Goal: Transaction & Acquisition: Purchase product/service

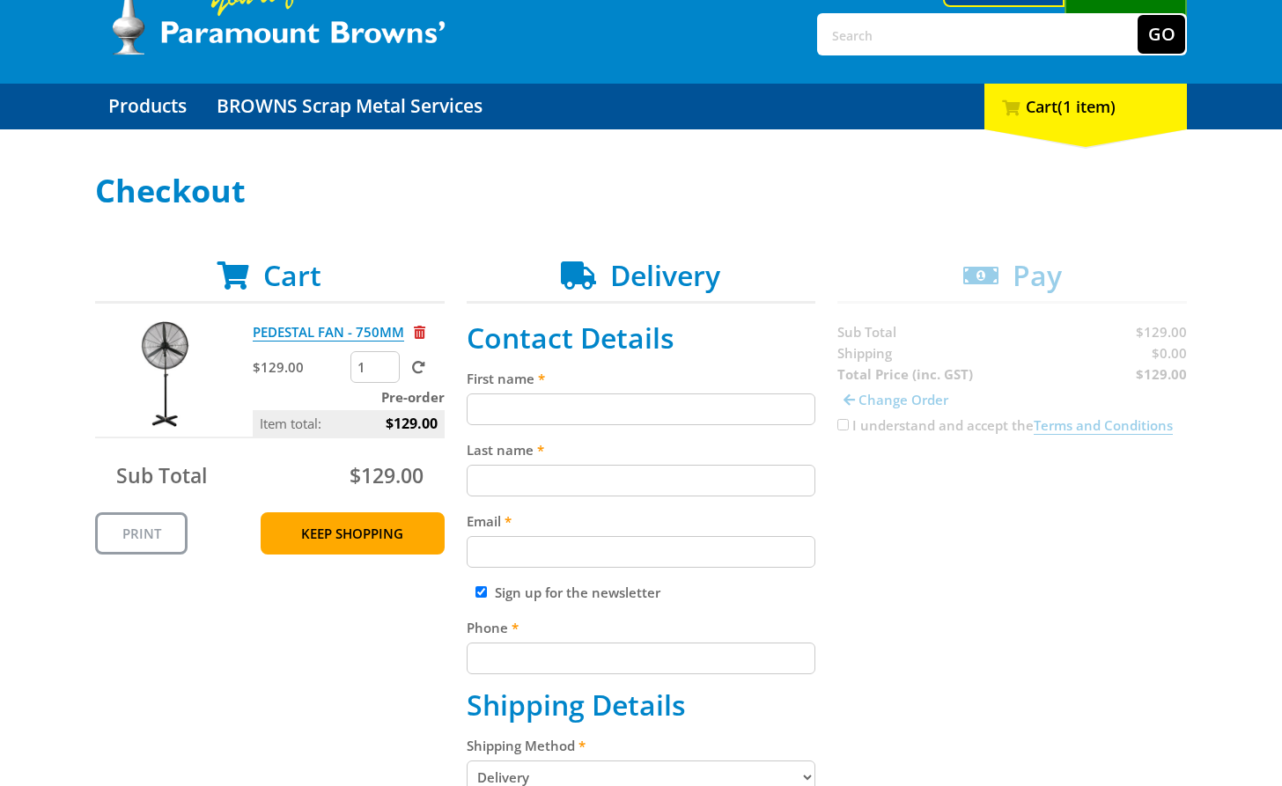
scroll to position [144, 0]
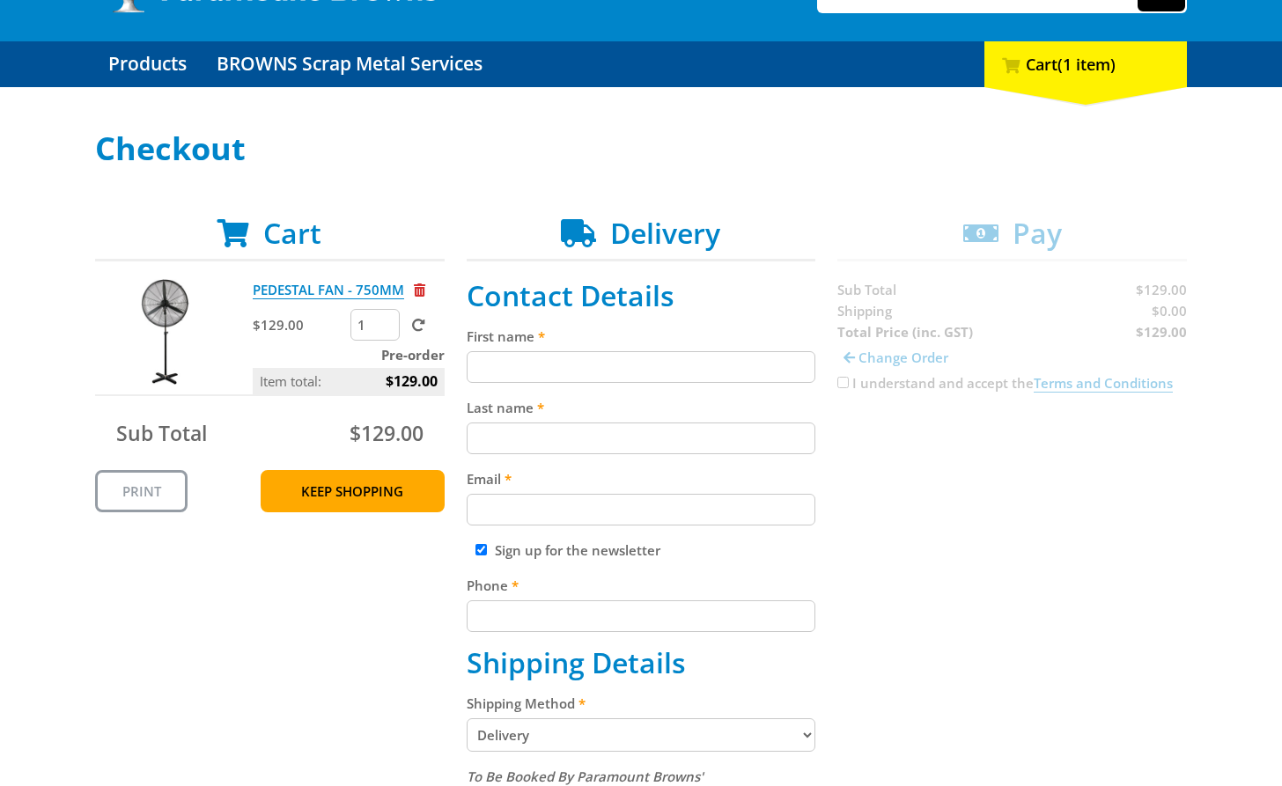
drag, startPoint x: 548, startPoint y: 361, endPoint x: 547, endPoint y: 419, distance: 58.1
click at [550, 361] on input "First name" at bounding box center [642, 367] width 350 height 32
paste input "[PERSON_NAME]"
type input "[PERSON_NAME]"
click at [547, 432] on input "Last name" at bounding box center [642, 439] width 350 height 32
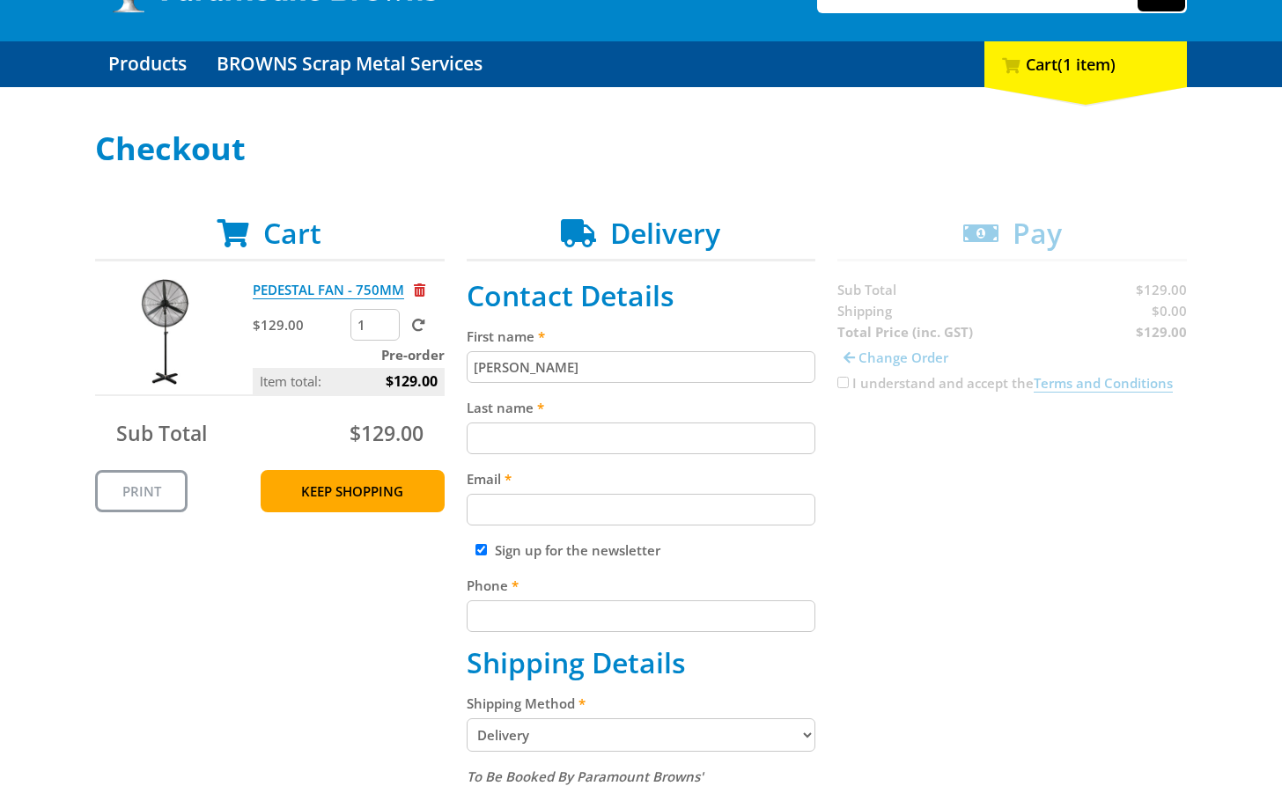
paste input "[PERSON_NAME]"
type input "[PERSON_NAME]"
click at [531, 501] on input "Email" at bounding box center [642, 510] width 350 height 32
paste input "[EMAIL_ADDRESS][DOMAIN_NAME]"
type input "[EMAIL_ADDRESS][DOMAIN_NAME]"
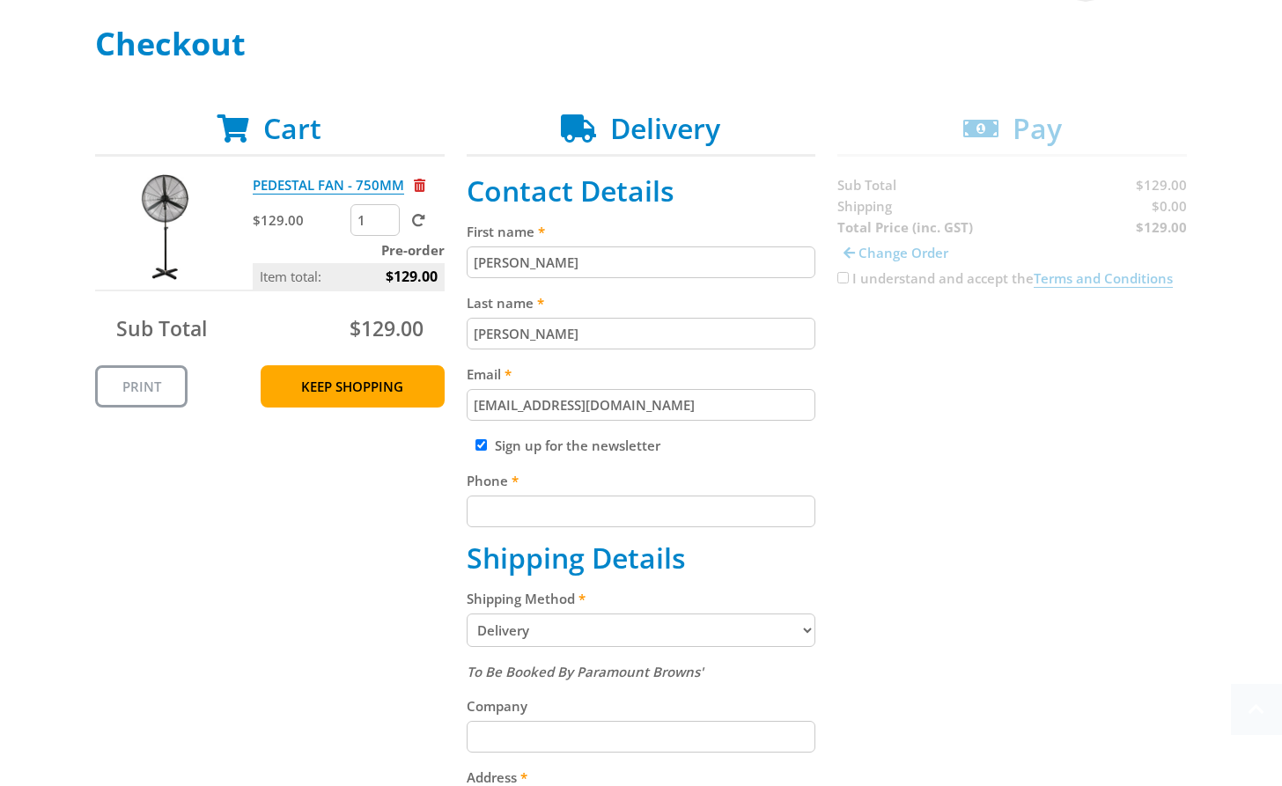
scroll to position [289, 0]
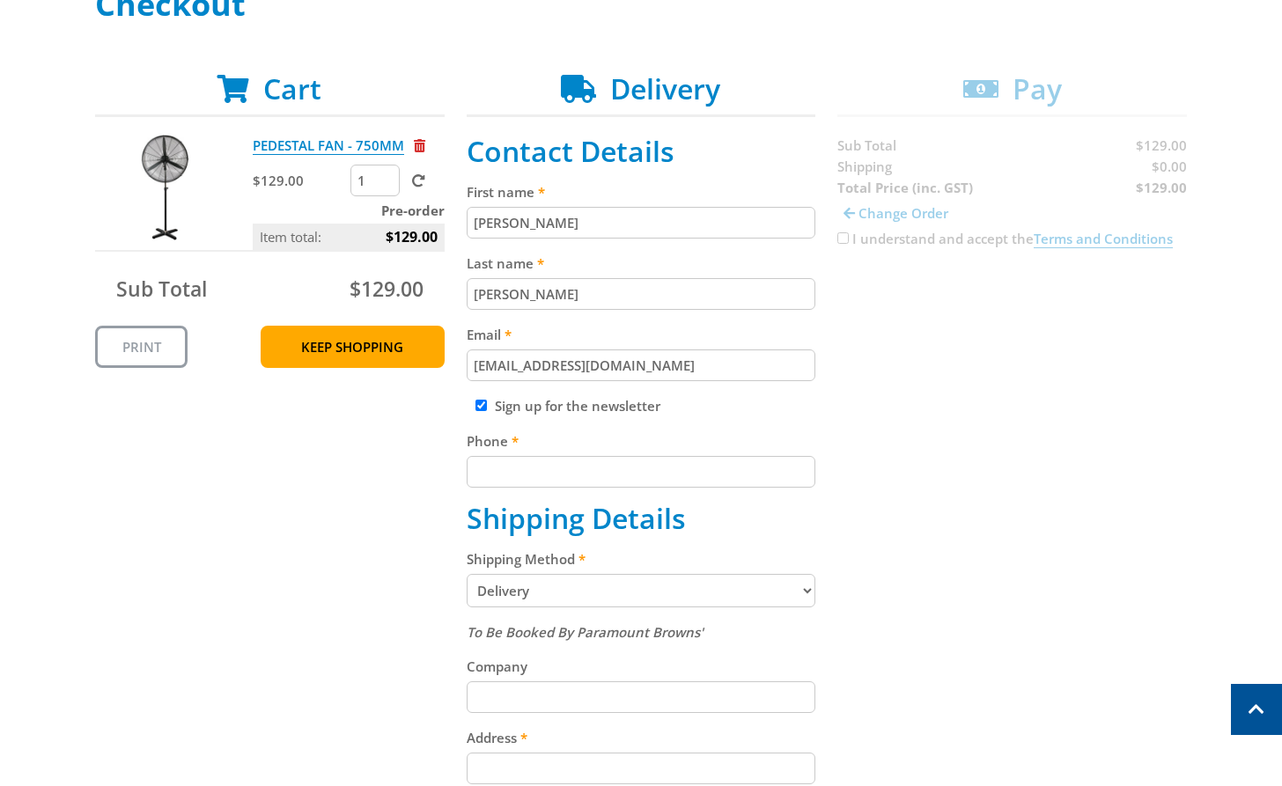
drag, startPoint x: 556, startPoint y: 458, endPoint x: 722, endPoint y: 448, distance: 165.8
click at [558, 458] on input "Phone" at bounding box center [642, 472] width 350 height 32
paste input "[PHONE_NUMBER]"
type input "[PHONE_NUMBER]"
drag, startPoint x: 954, startPoint y: 423, endPoint x: 989, endPoint y: 415, distance: 35.4
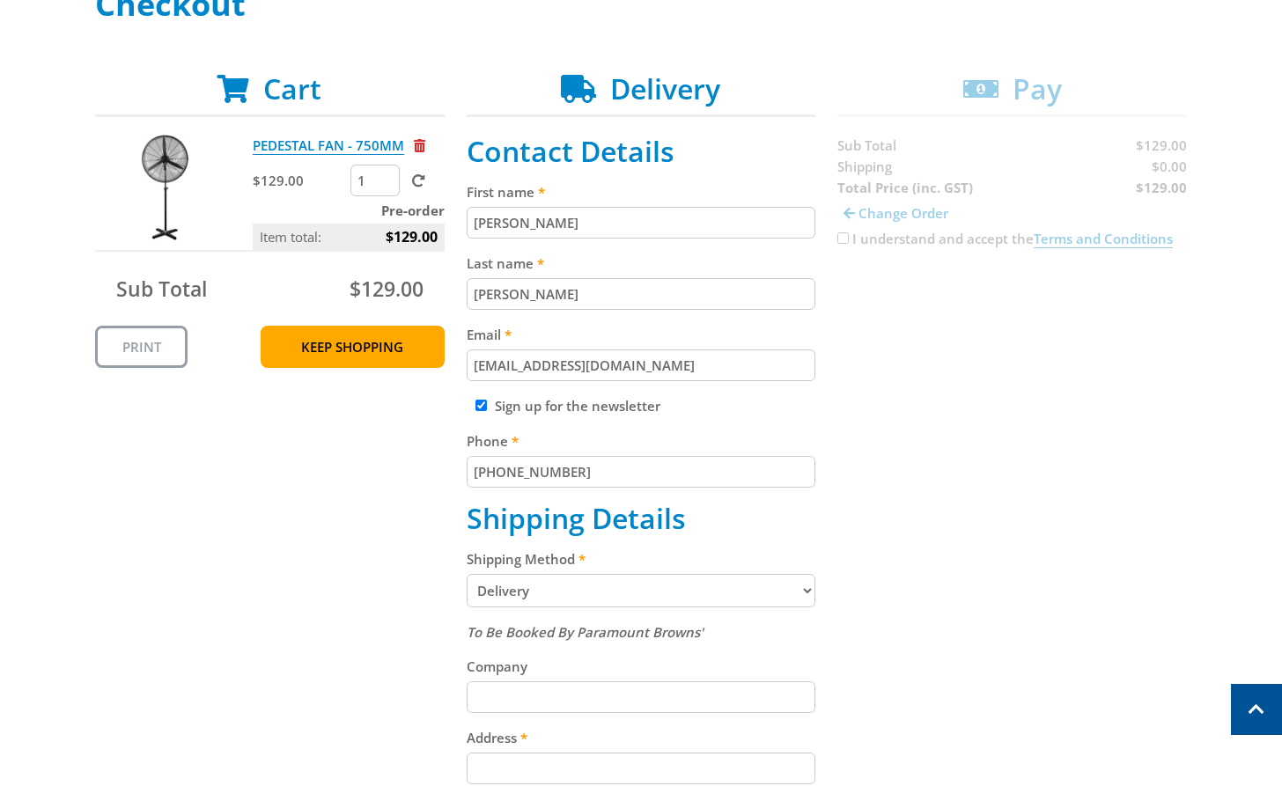
click at [955, 423] on div "Cart PEDESTAL FAN - 750MM $129.00 1 Pre-order Item total: $129.00 Sub Total $12…" at bounding box center [641, 682] width 1092 height 1221
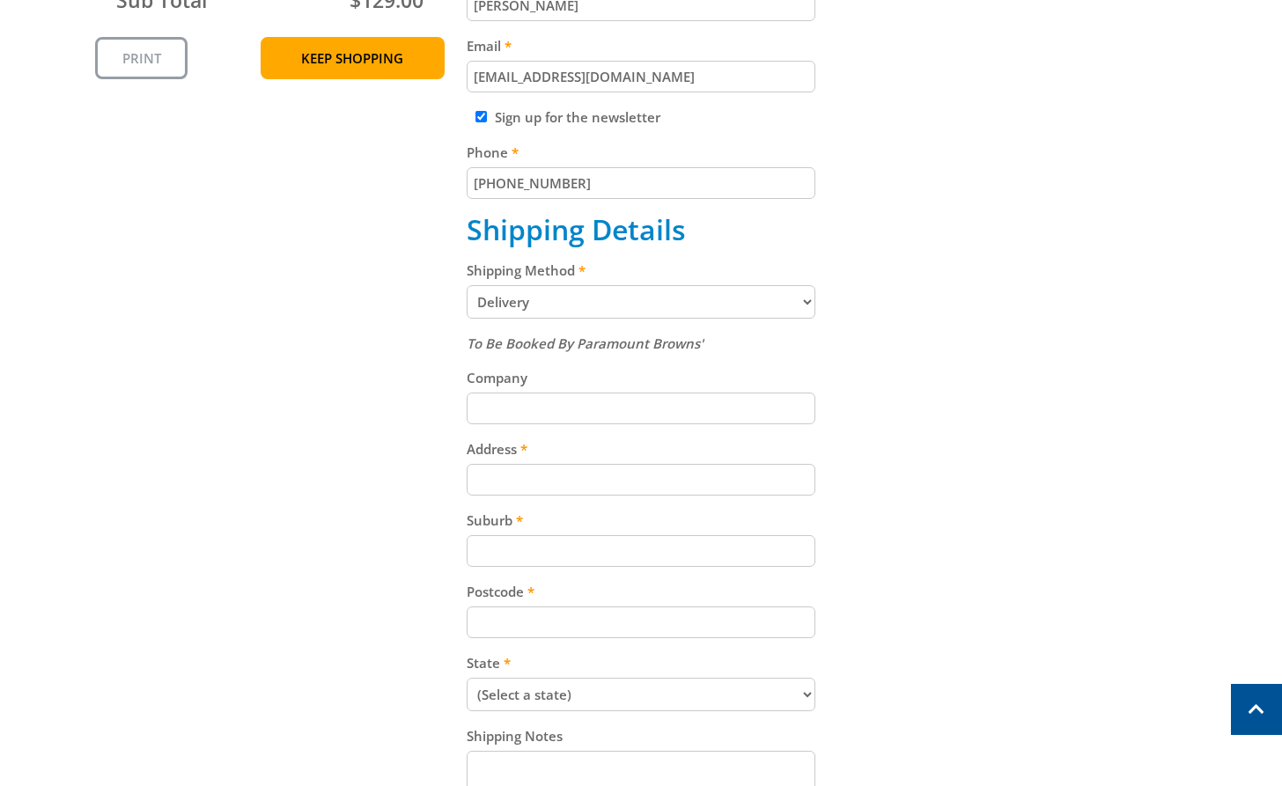
click at [703, 308] on select "Pickup from Gepps Cross Delivery" at bounding box center [642, 301] width 350 height 33
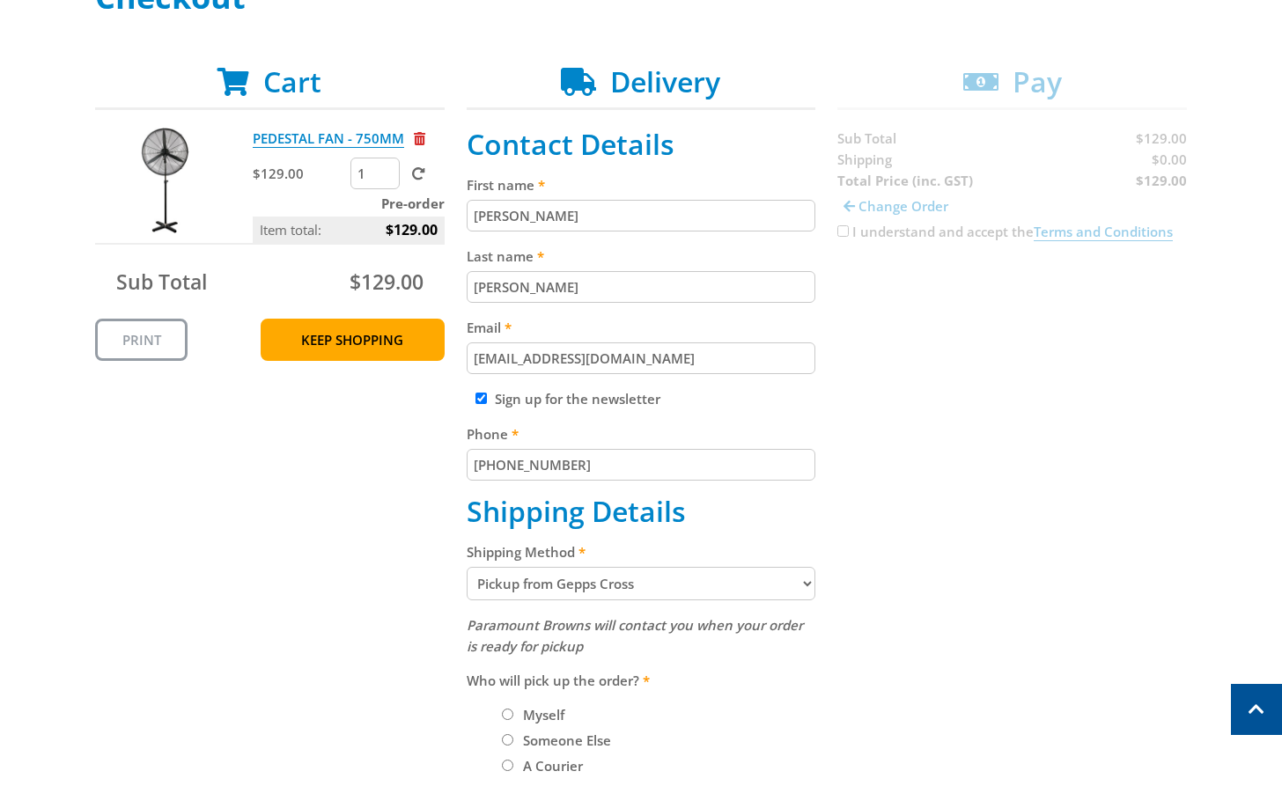
scroll to position [289, 0]
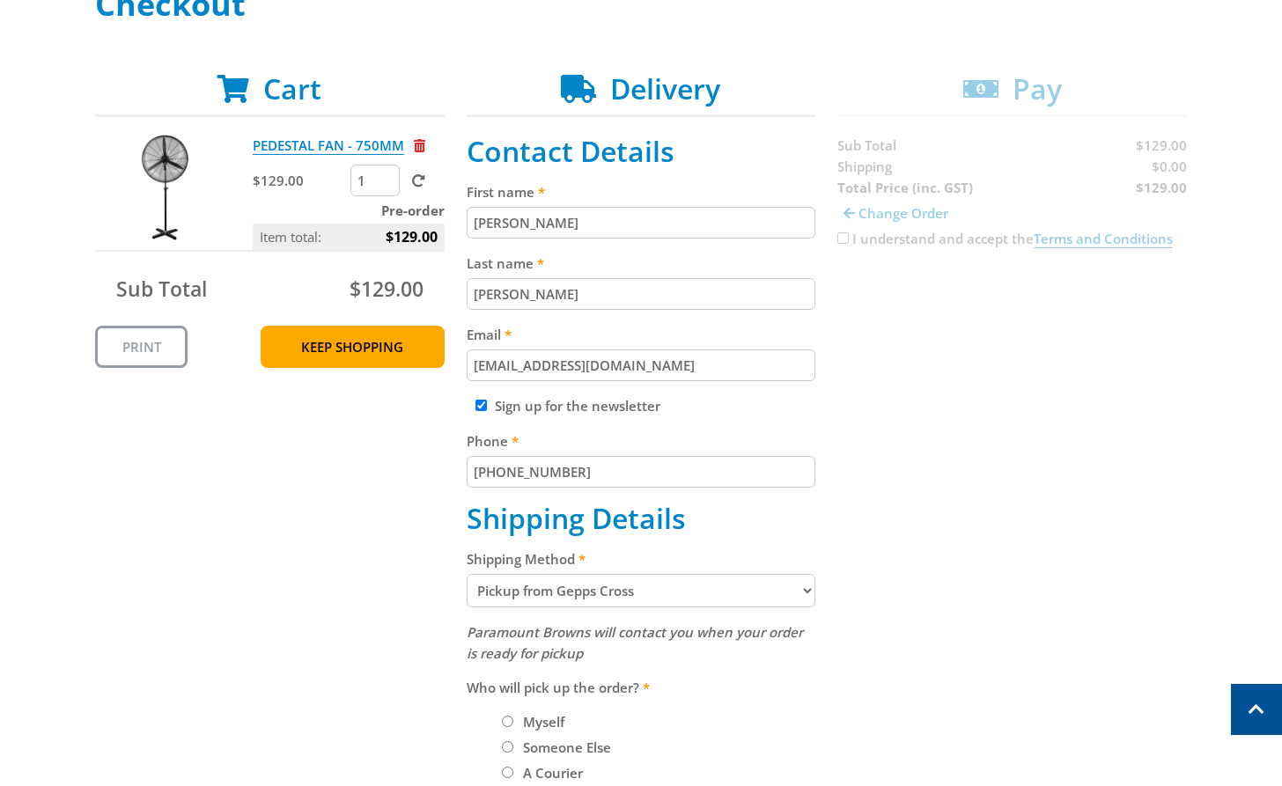
click at [701, 592] on select "Pickup from Gepps Cross Delivery" at bounding box center [642, 590] width 350 height 33
select select "Delivery"
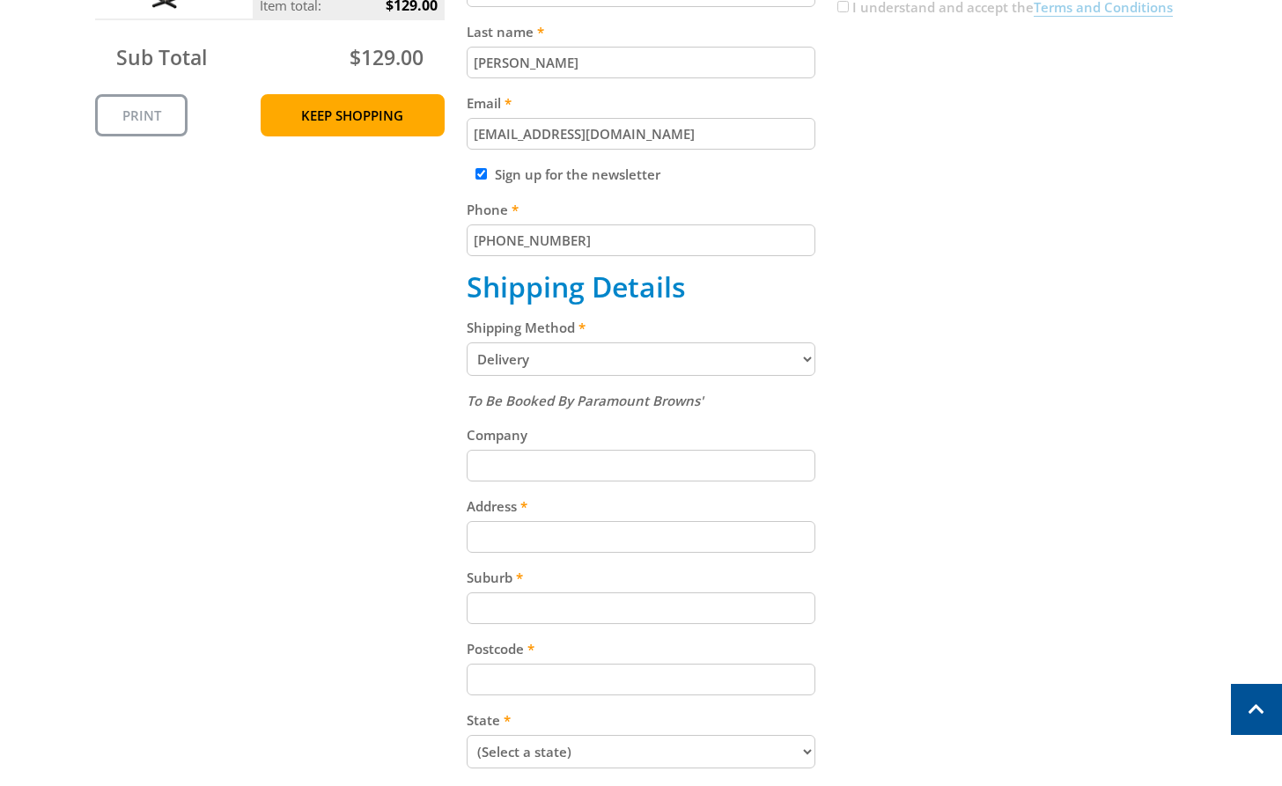
scroll to position [578, 0]
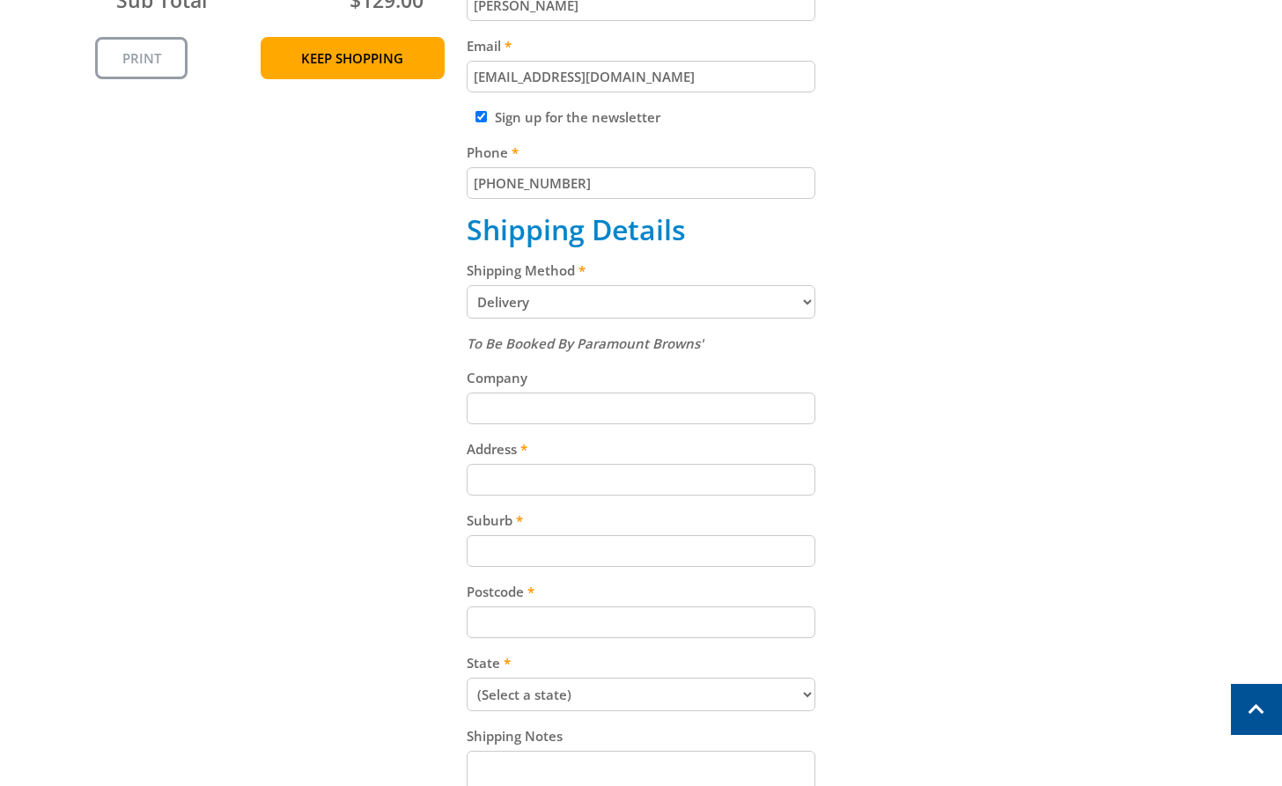
click at [550, 482] on input "Address" at bounding box center [642, 480] width 350 height 32
paste input "[STREET_ADDRESS]"
type input "[STREET_ADDRESS]"
click at [564, 555] on input "Suburb" at bounding box center [642, 551] width 350 height 32
paste input "[GEOGRAPHIC_DATA]"
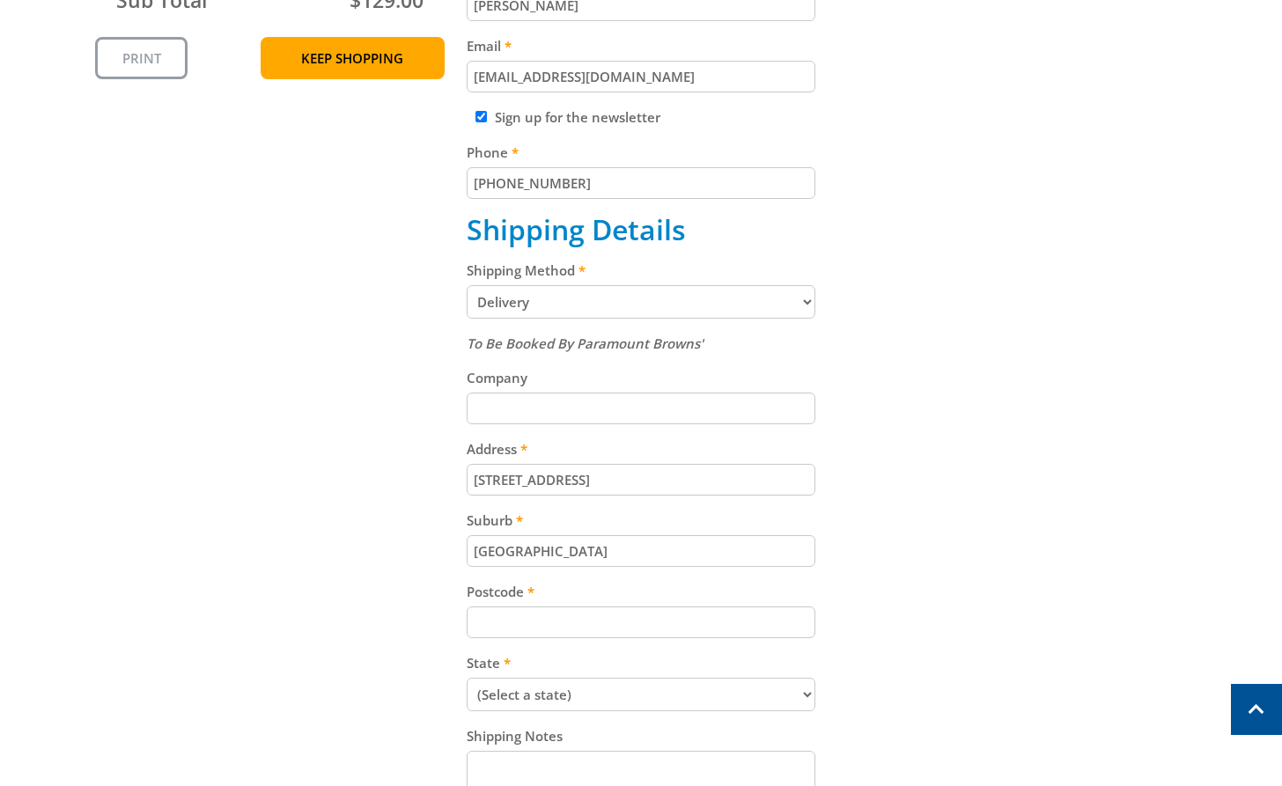
type input "[GEOGRAPHIC_DATA]"
click at [538, 604] on div "Postcode" at bounding box center [642, 609] width 350 height 57
click at [618, 627] on input "Postcode" at bounding box center [642, 623] width 350 height 32
paste input "5094"
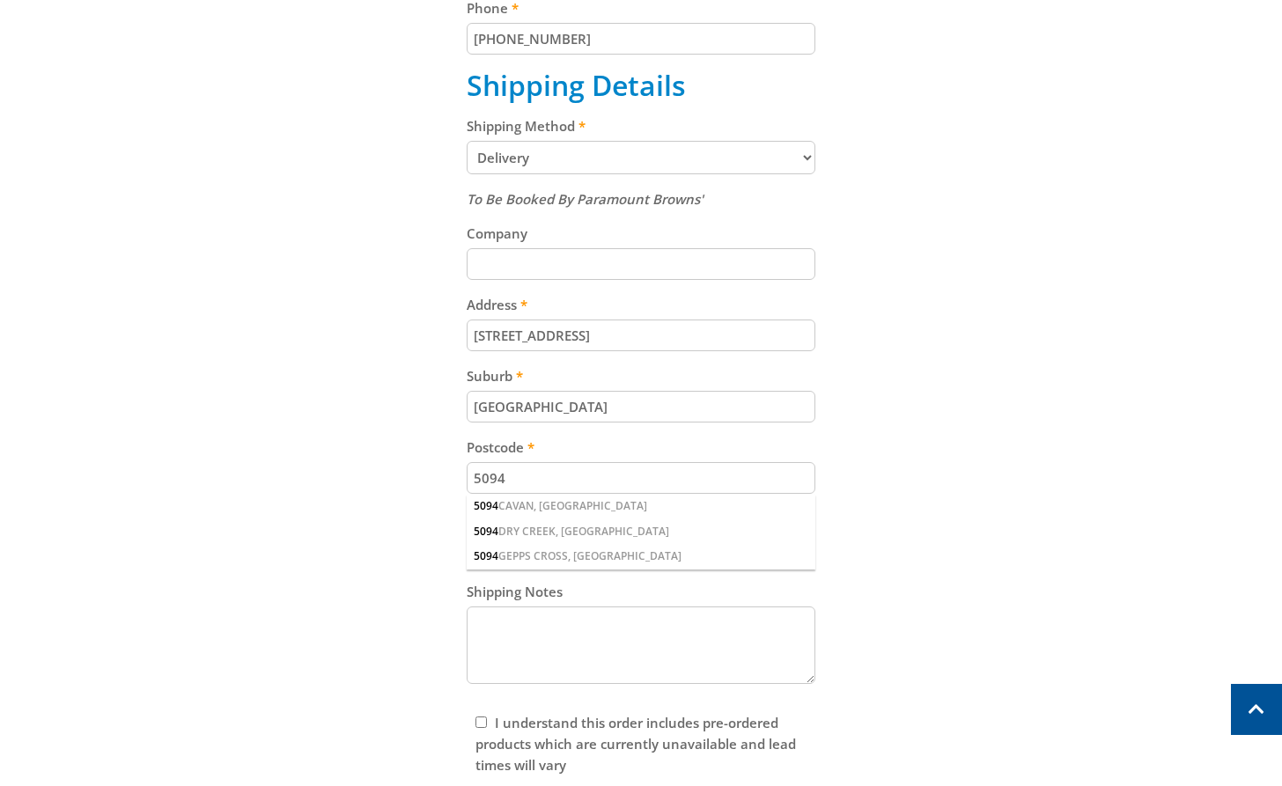
type input "5094"
click at [913, 480] on div "Cart PEDESTAL FAN - 750MM $129.00 1 Pre-order Item total: $129.00 Sub Total $12…" at bounding box center [641, 249] width 1092 height 1221
click at [641, 393] on input "[GEOGRAPHIC_DATA]" at bounding box center [642, 407] width 350 height 32
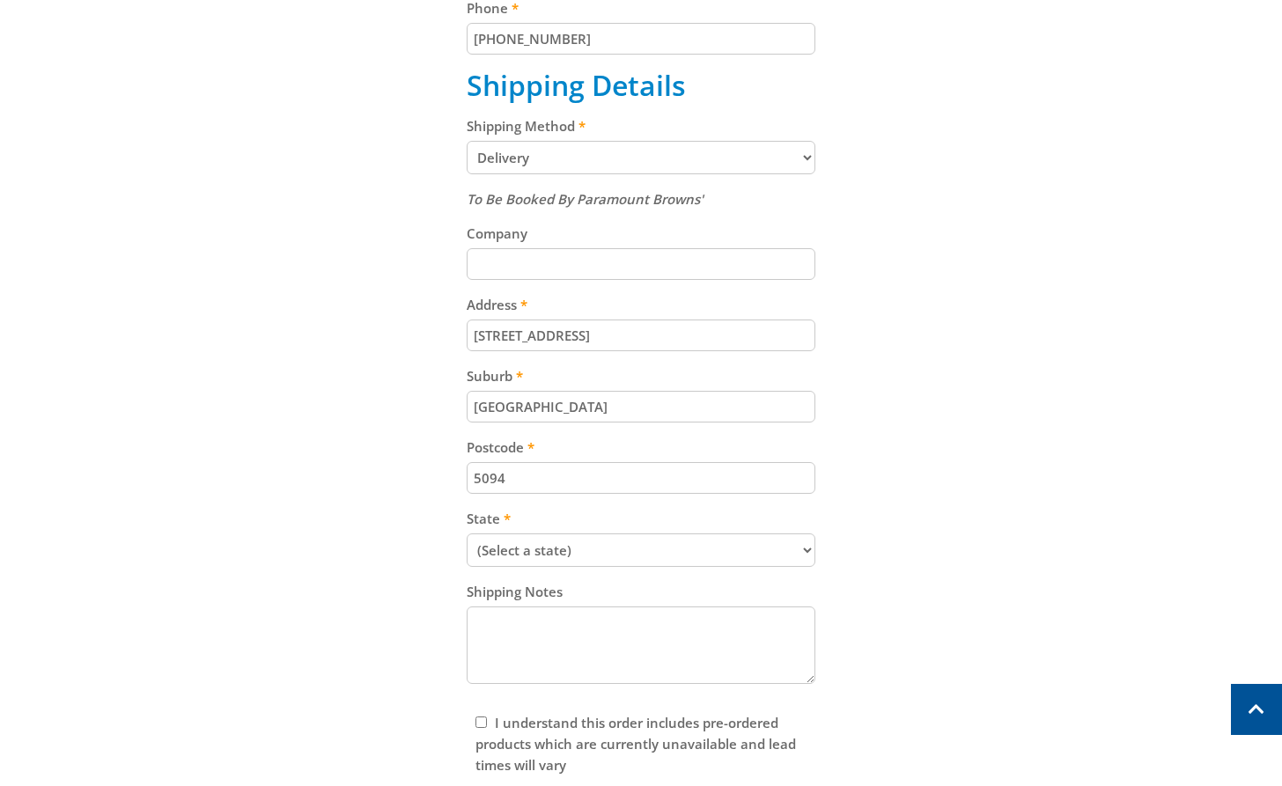
paste input "Gepps Cross"
type input "Gepps Cross"
click at [599, 546] on select "(Select a state) [GEOGRAPHIC_DATA] [GEOGRAPHIC_DATA] [GEOGRAPHIC_DATA] [GEOGRAP…" at bounding box center [642, 550] width 350 height 33
click at [467, 534] on select "(Select a state) [GEOGRAPHIC_DATA] [GEOGRAPHIC_DATA] [GEOGRAPHIC_DATA] [GEOGRAP…" at bounding box center [642, 550] width 350 height 33
click at [576, 545] on select "(Select a state) [GEOGRAPHIC_DATA] [GEOGRAPHIC_DATA] [GEOGRAPHIC_DATA] [GEOGRAP…" at bounding box center [642, 550] width 350 height 33
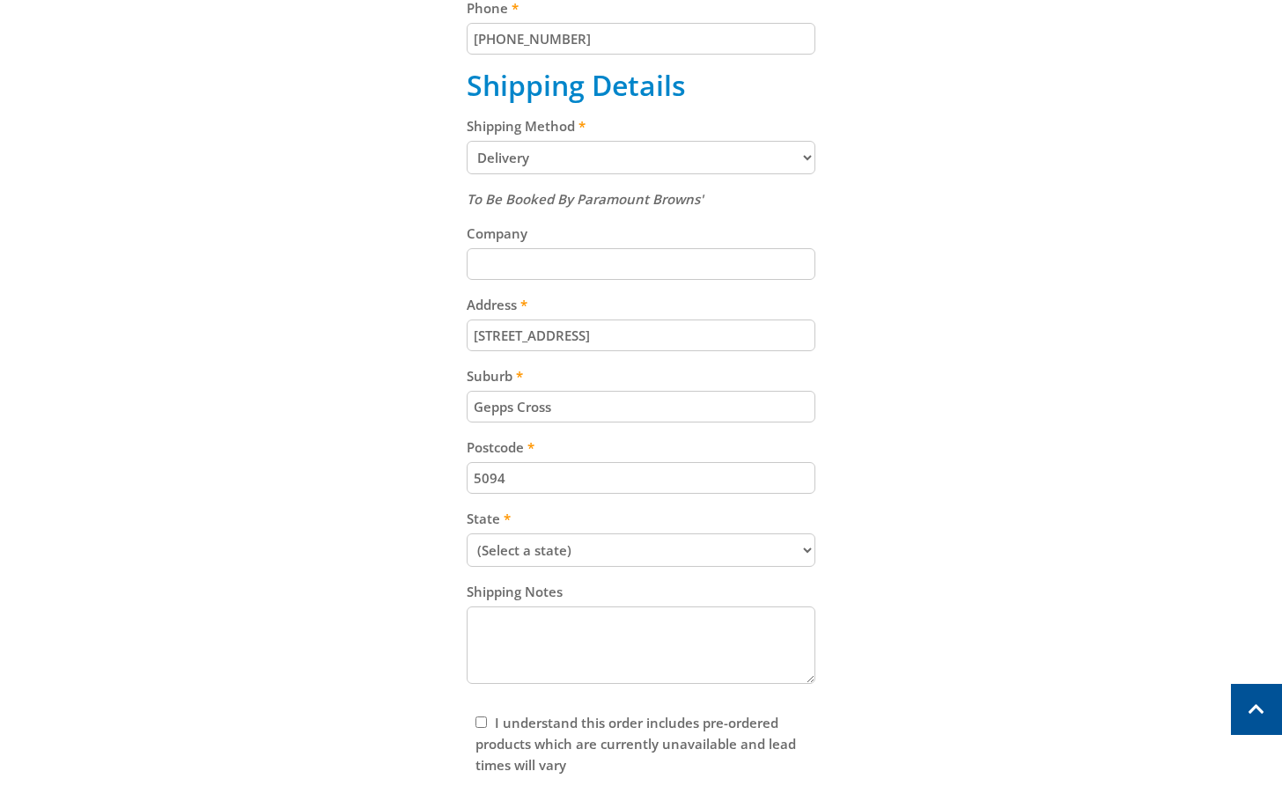
select select "SA"
click at [467, 534] on select "(Select a state) [GEOGRAPHIC_DATA] [GEOGRAPHIC_DATA] [GEOGRAPHIC_DATA] [GEOGRAP…" at bounding box center [642, 550] width 350 height 33
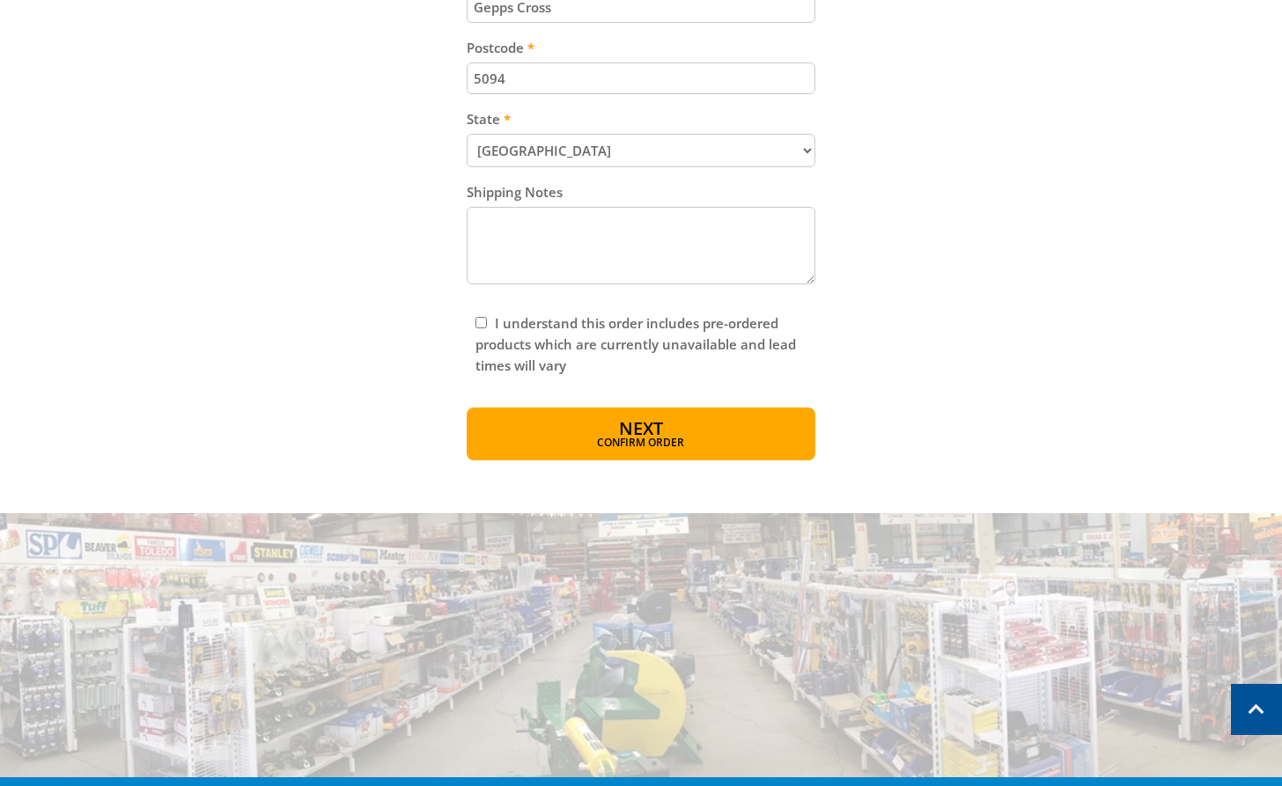
scroll to position [1155, 0]
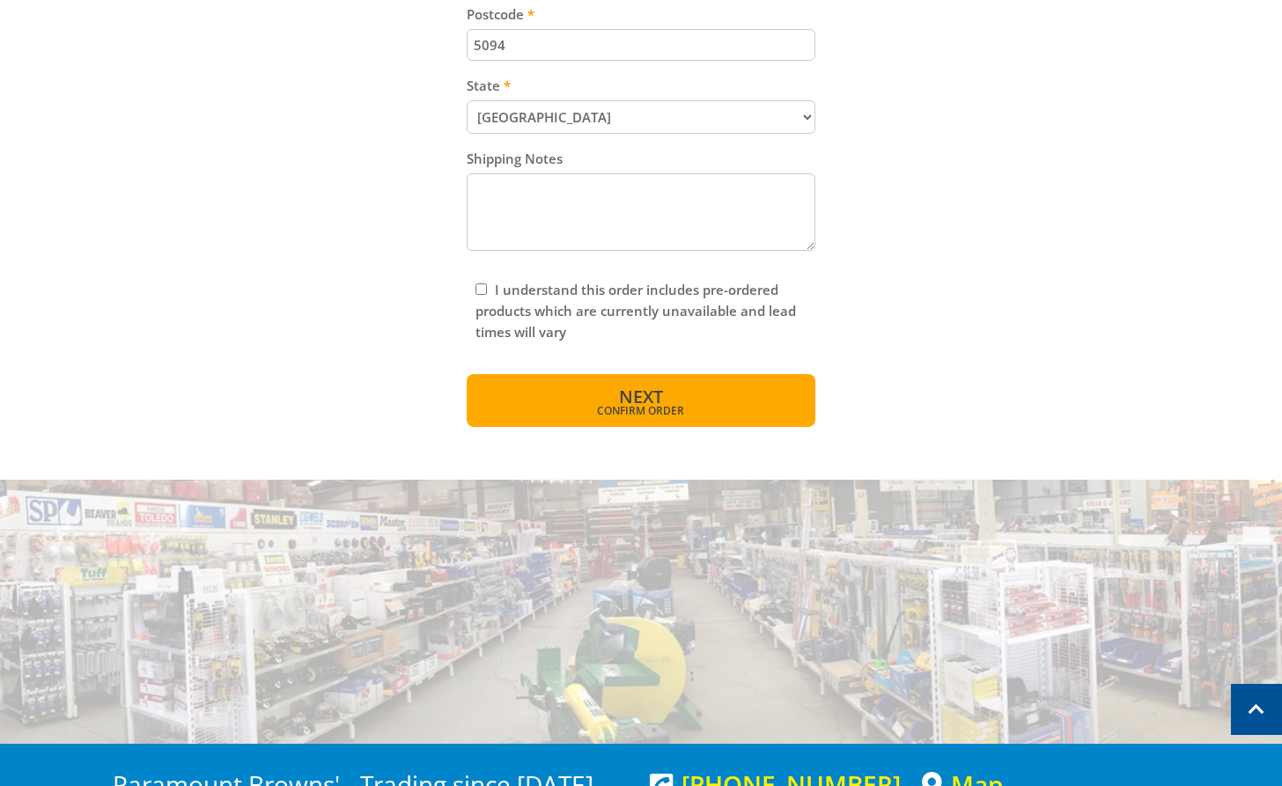
click at [733, 418] on button "Next Confirm order" at bounding box center [642, 400] width 350 height 53
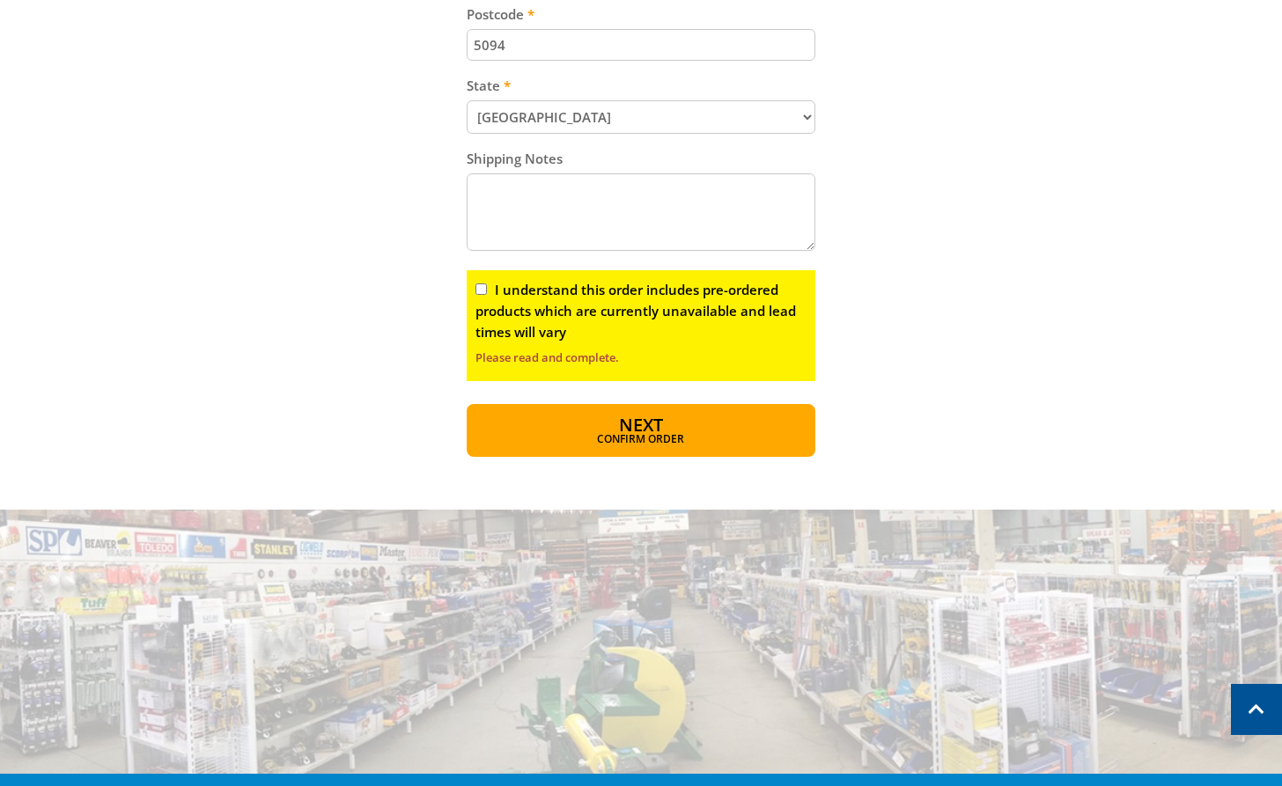
click at [482, 279] on div "I understand this order includes pre-ordered products which are currently unava…" at bounding box center [642, 325] width 350 height 111
click at [485, 290] on input "I understand this order includes pre-ordered products which are currently unava…" at bounding box center [480, 288] width 11 height 11
checkbox input "true"
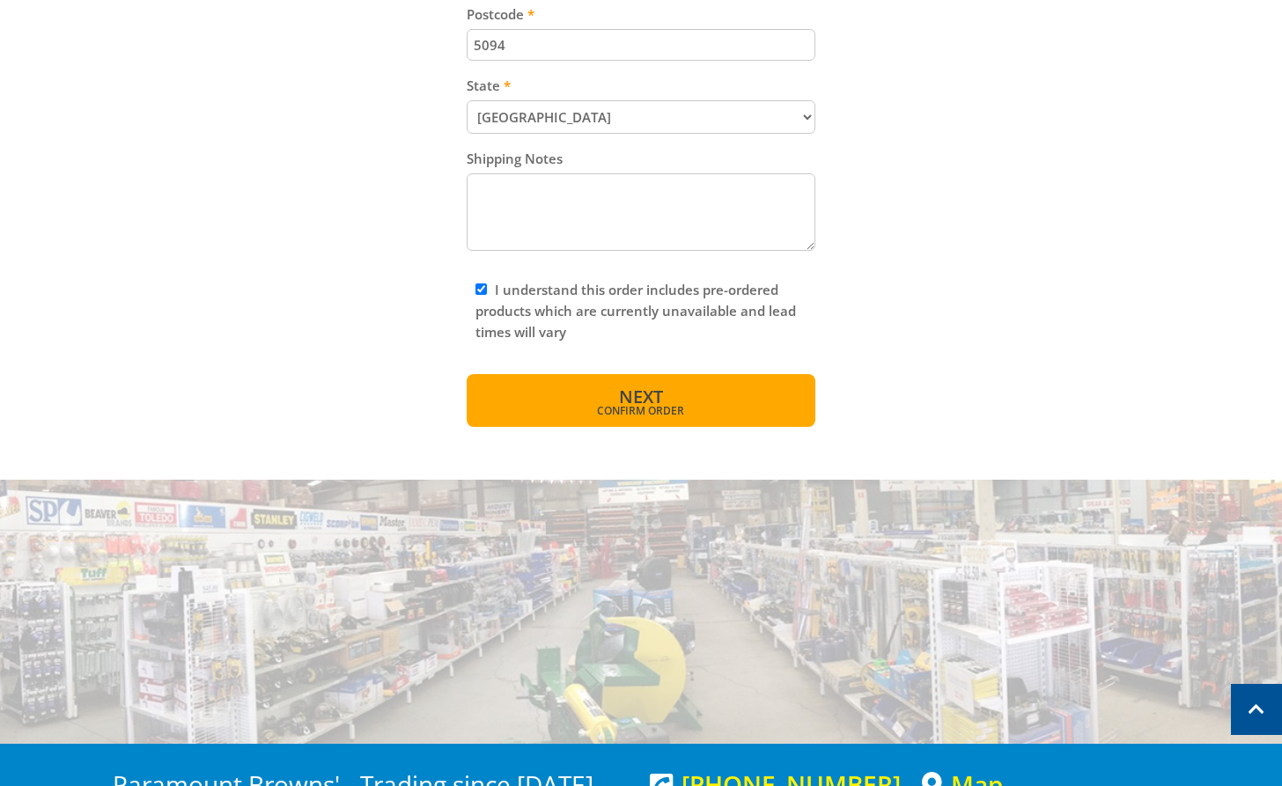
click at [732, 415] on span "Confirm order" at bounding box center [641, 411] width 274 height 11
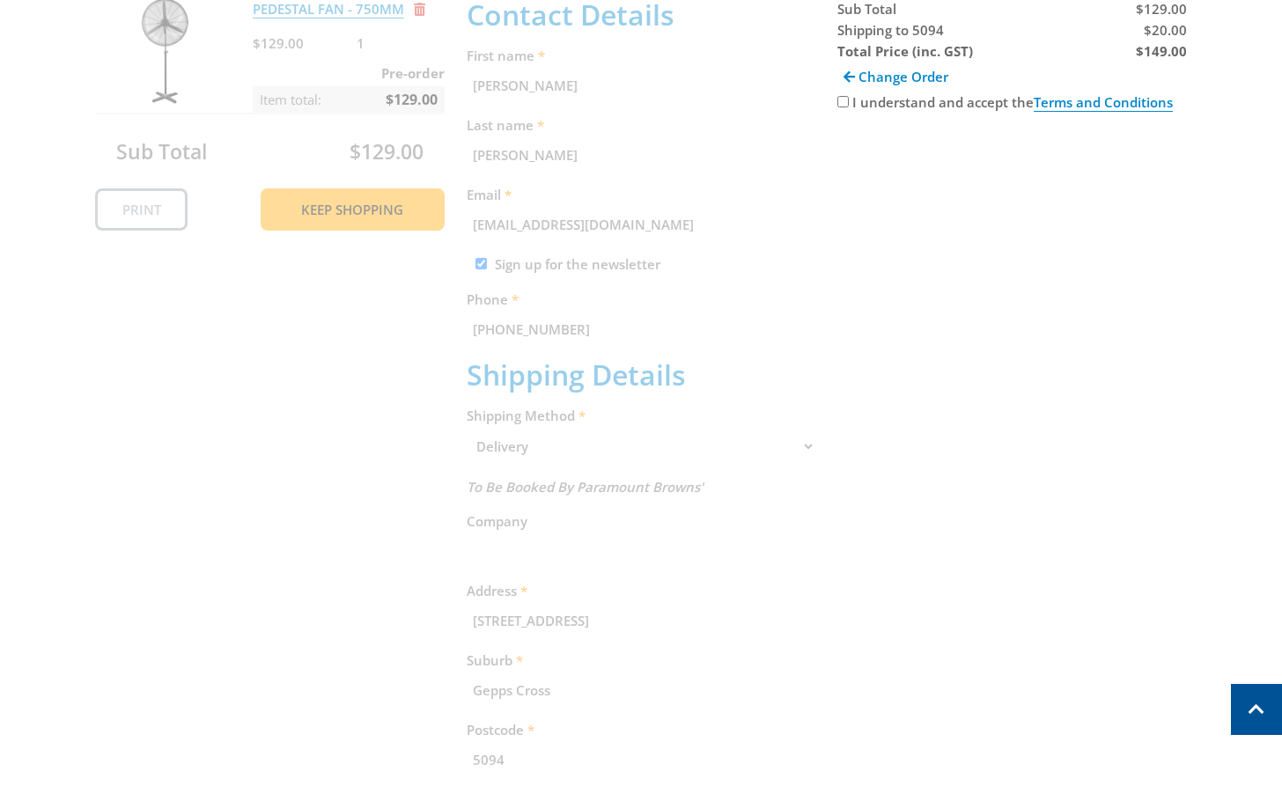
scroll to position [361, 0]
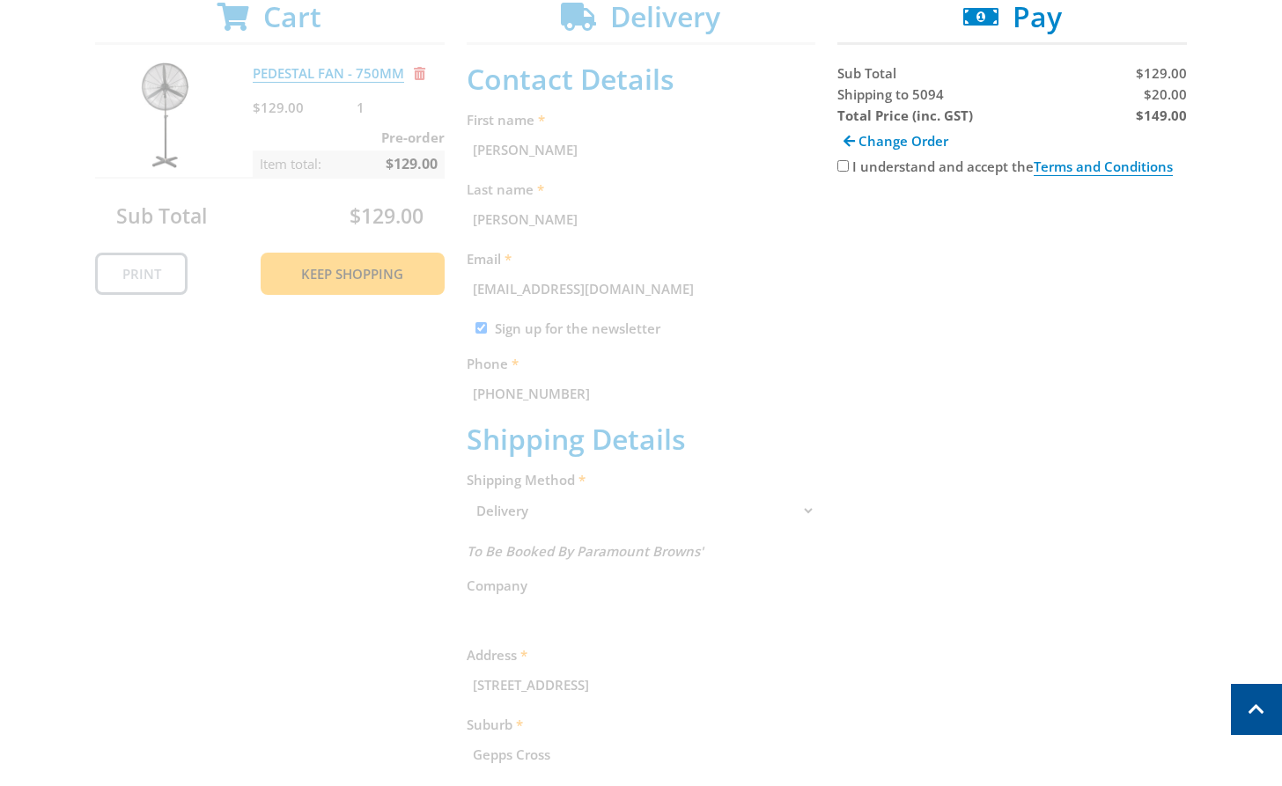
click at [1172, 99] on span "$20.00" at bounding box center [1165, 94] width 43 height 18
copy span "20.00"
click at [1171, 114] on strong "$149.00" at bounding box center [1161, 116] width 51 height 18
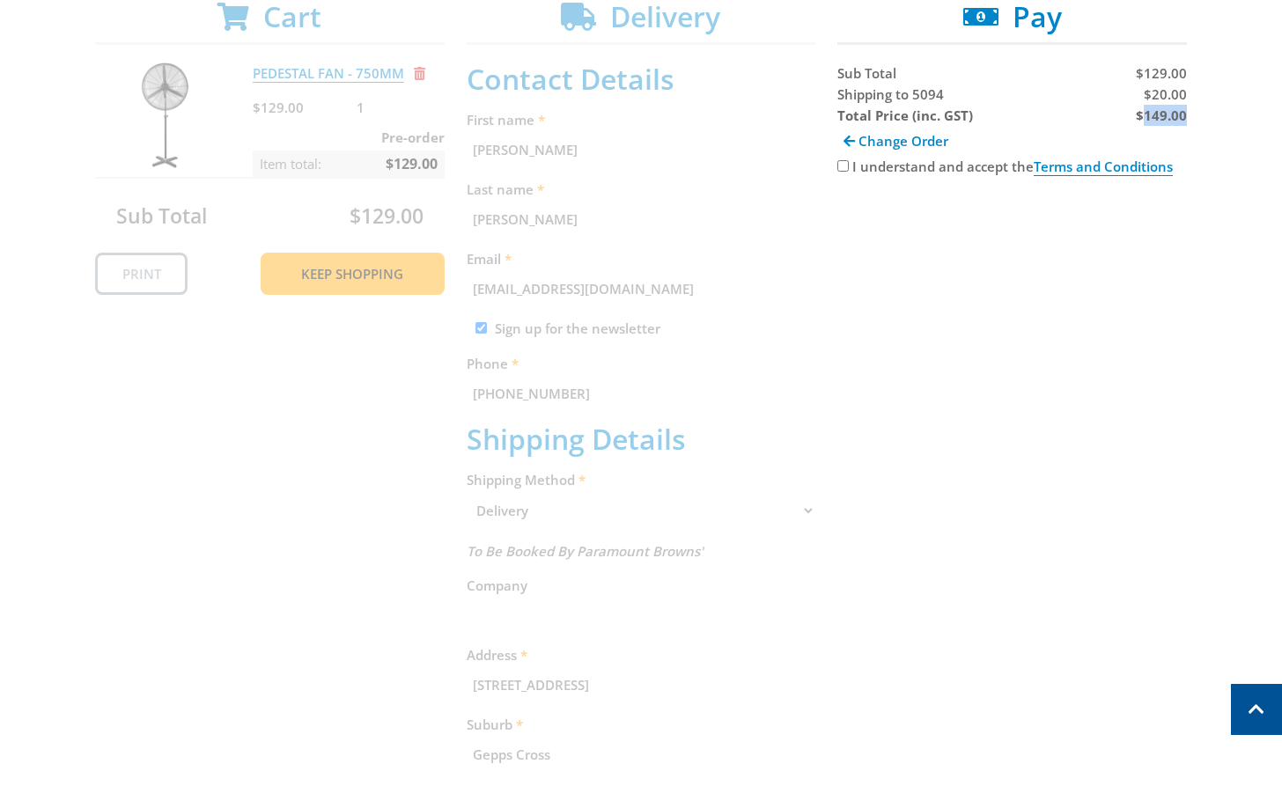
click at [1171, 114] on strong "$149.00" at bounding box center [1161, 116] width 51 height 18
copy strong "149.00"
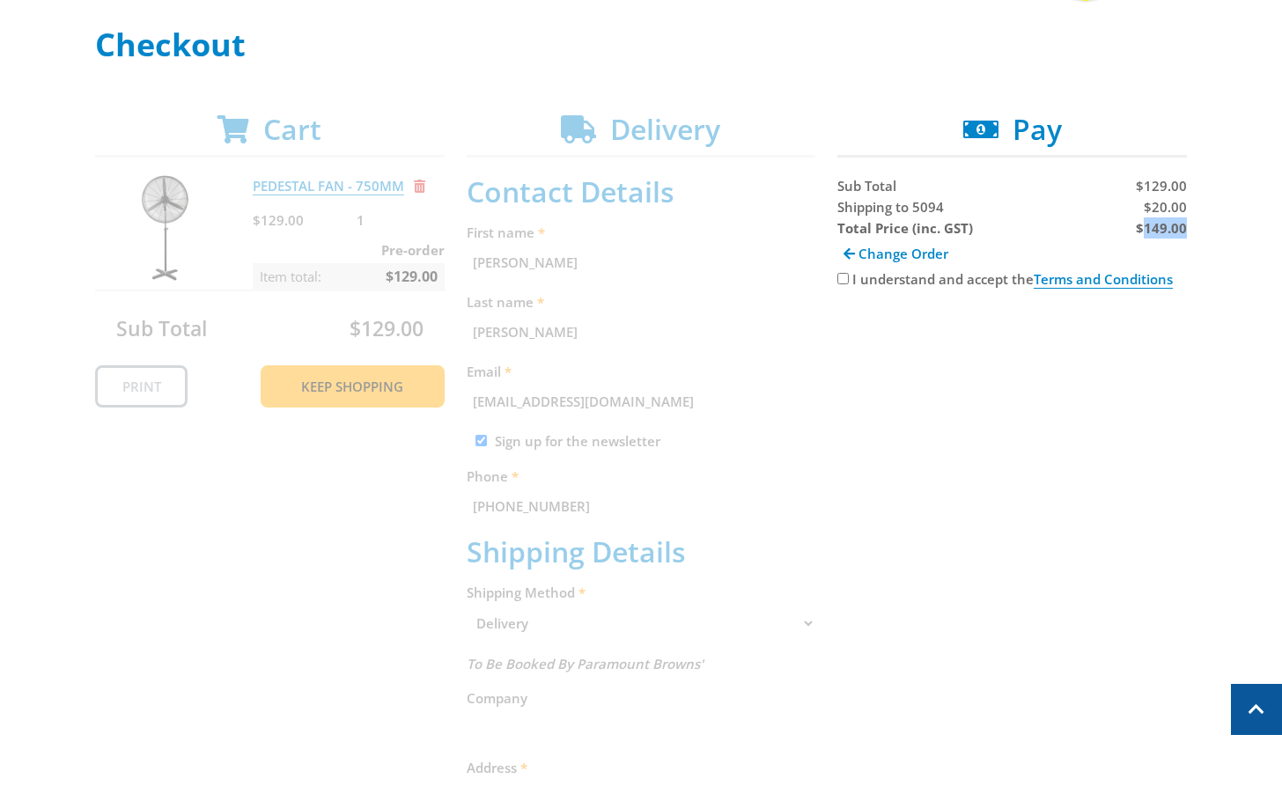
scroll to position [72, 0]
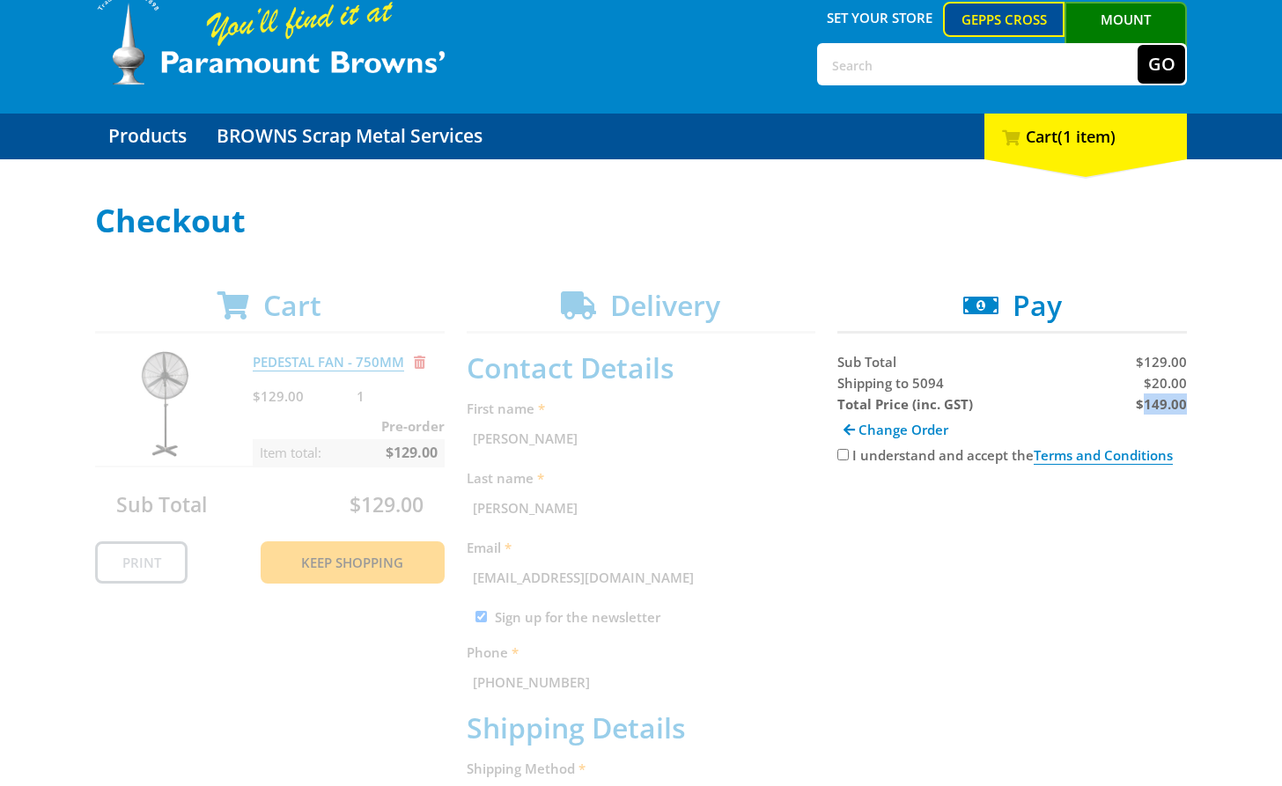
click at [846, 452] on input "I understand and accept the Terms and Conditions" at bounding box center [842, 454] width 11 height 11
checkbox input "true"
